Goal: Navigation & Orientation: Find specific page/section

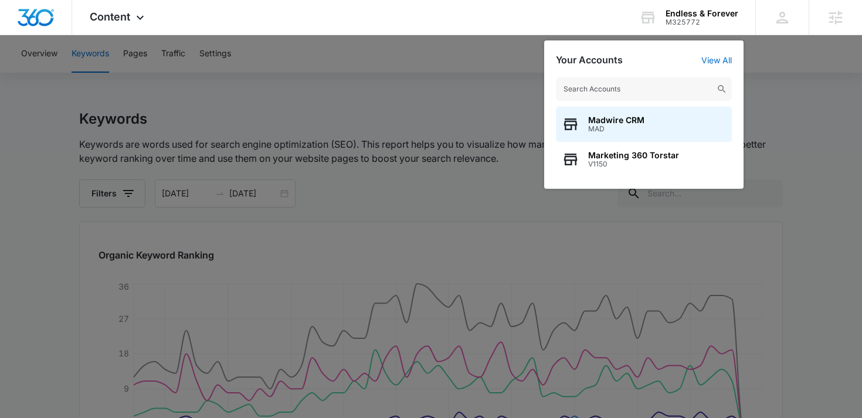
scroll to position [401, 0]
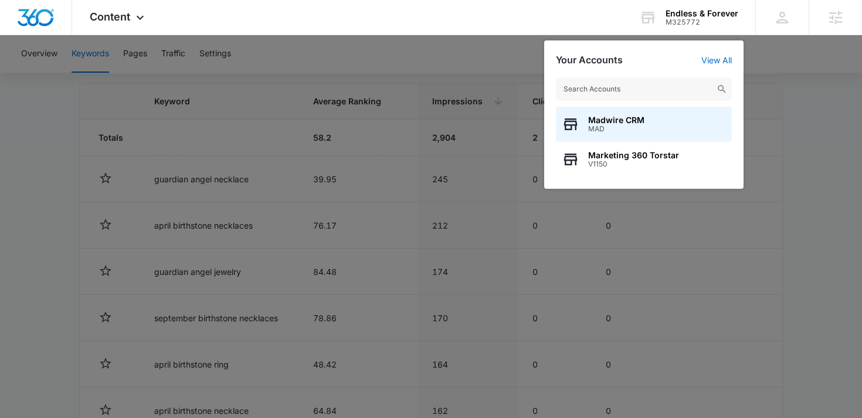
click at [149, 26] on div "Content Apps Reputation Websites Forms CRM Email Social Shop Payments POS Conte…" at bounding box center [118, 17] width 93 height 35
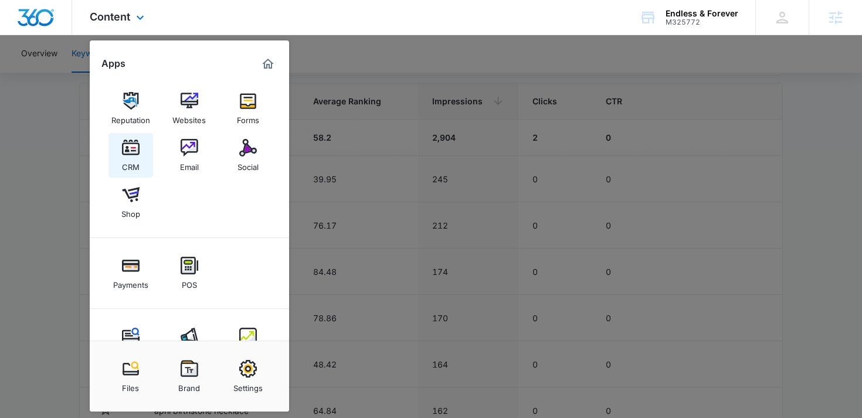
scroll to position [0, 0]
click at [133, 198] on img at bounding box center [131, 195] width 18 height 18
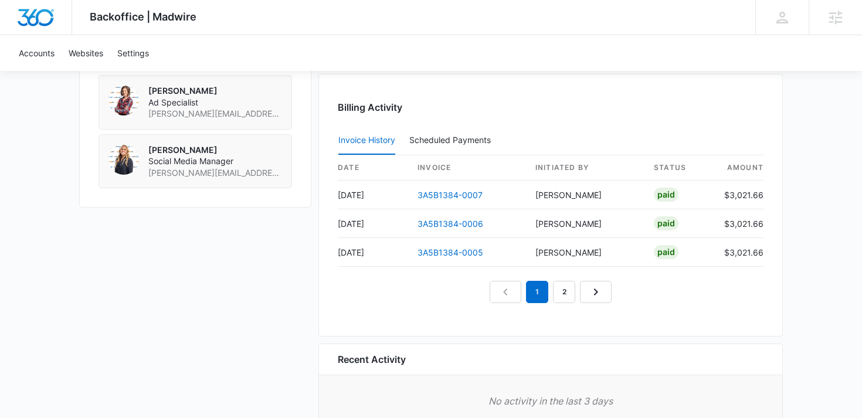
scroll to position [1163, 0]
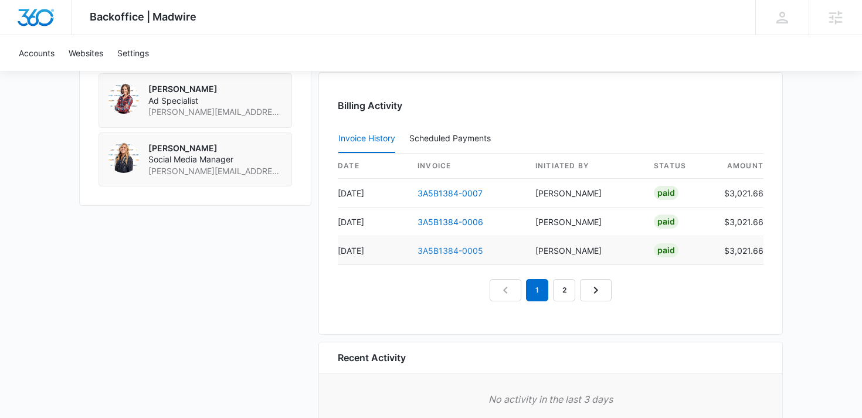
click at [435, 250] on link "3A5B1384-0005" at bounding box center [451, 251] width 66 height 10
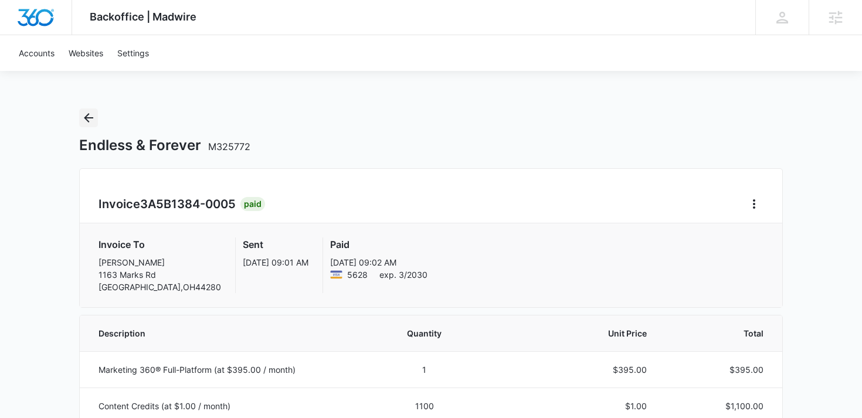
click at [87, 114] on icon "Back" at bounding box center [89, 118] width 14 height 14
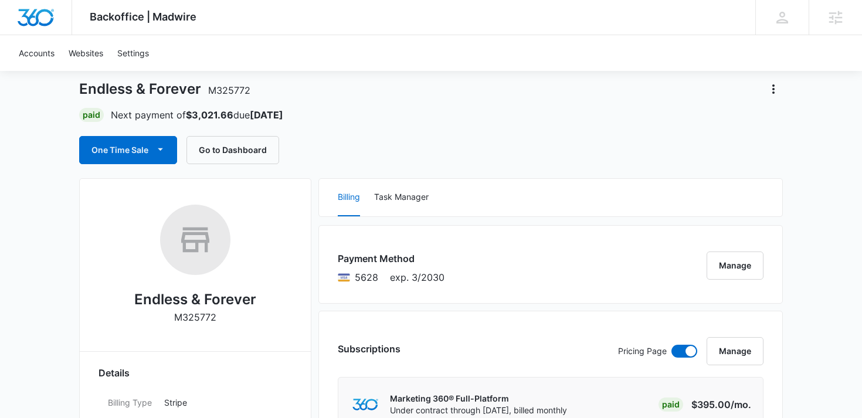
scroll to position [70, 0]
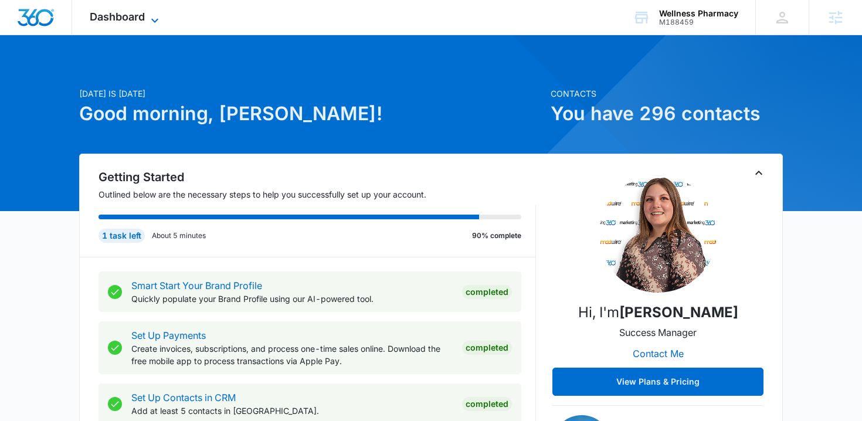
click at [131, 12] on span "Dashboard" at bounding box center [117, 17] width 55 height 12
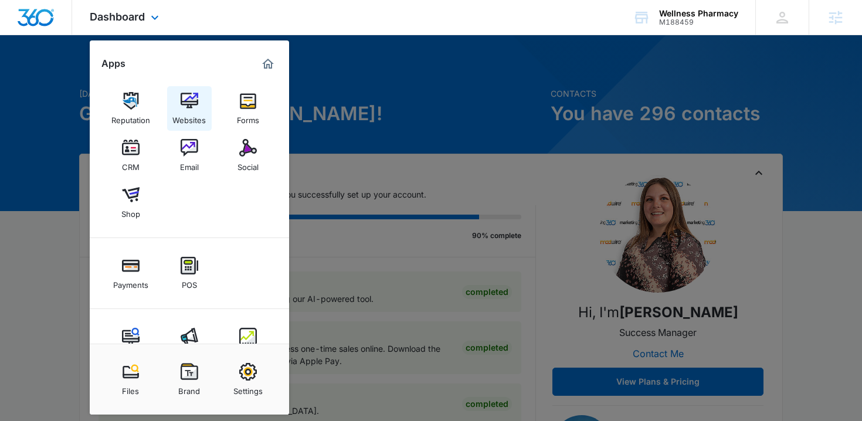
click at [182, 100] on img at bounding box center [190, 101] width 18 height 18
